Goal: Task Accomplishment & Management: Use online tool/utility

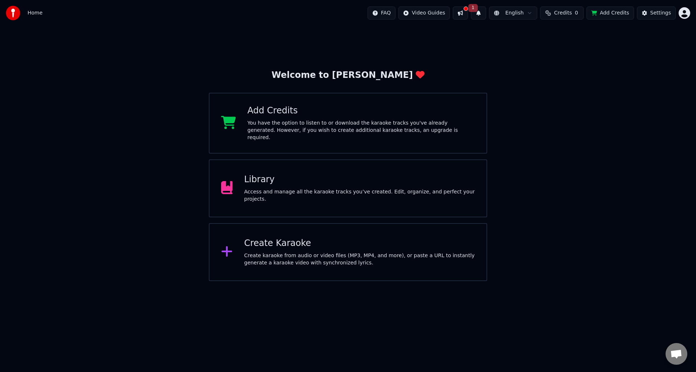
click at [468, 10] on div at bounding box center [466, 9] width 4 height 4
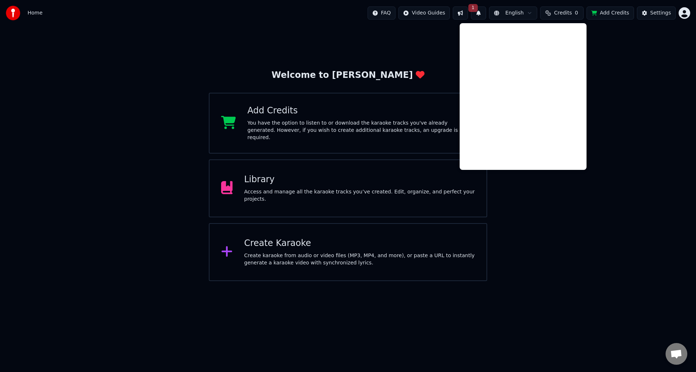
click at [484, 12] on button "1" at bounding box center [478, 13] width 15 height 13
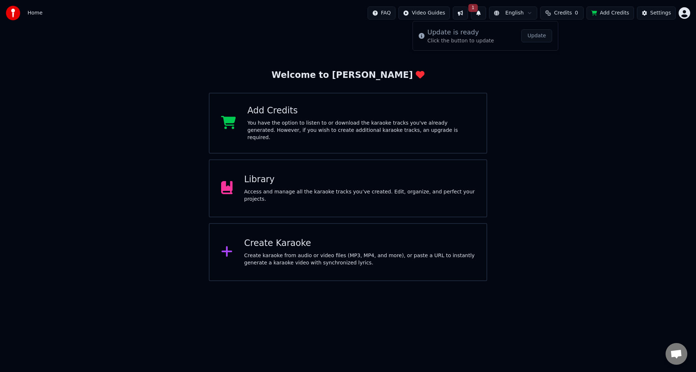
click at [543, 36] on button "Update" at bounding box center [536, 35] width 31 height 13
